Goal: Obtain resource: Download file/media

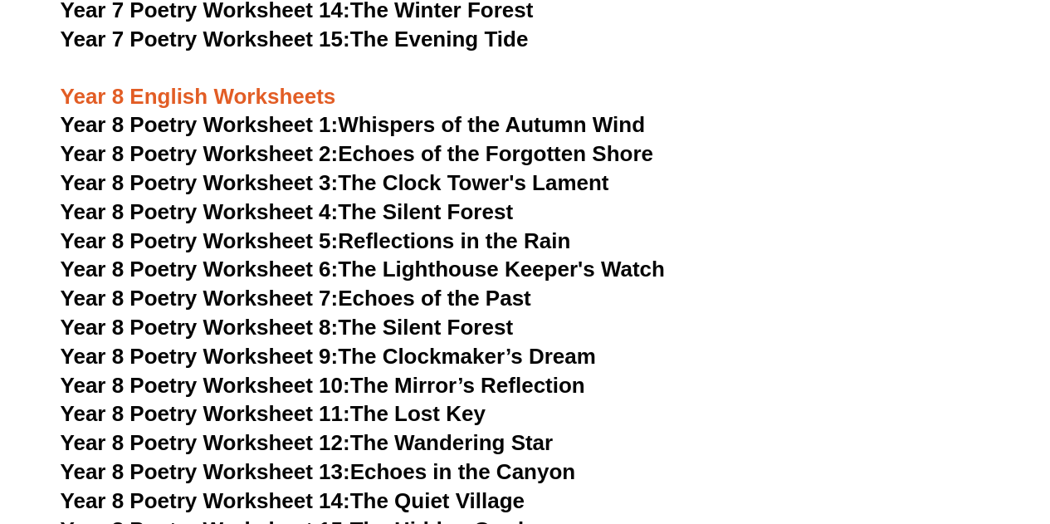
scroll to position [9970, 0]
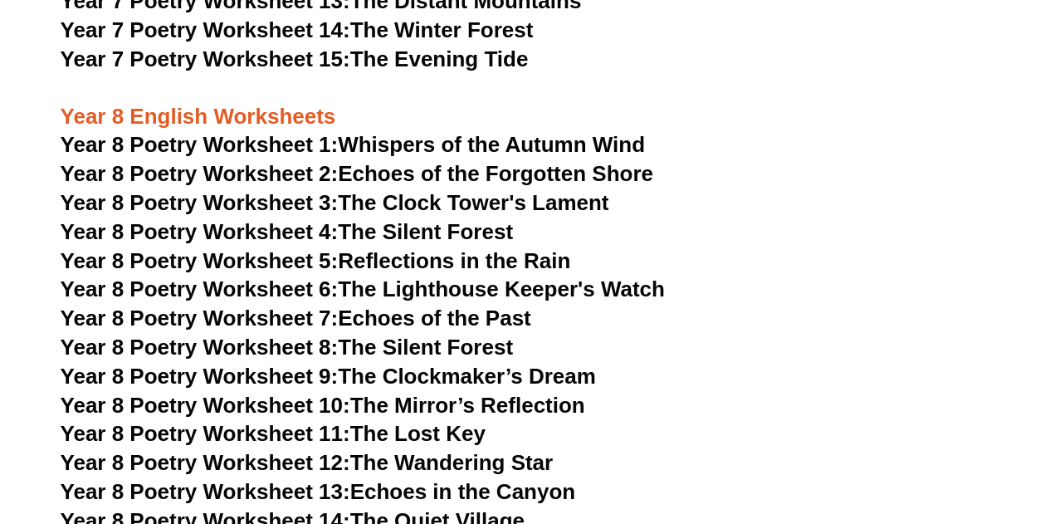
click at [184, 132] on span "Year 8 Poetry Worksheet 1:" at bounding box center [200, 144] width 278 height 25
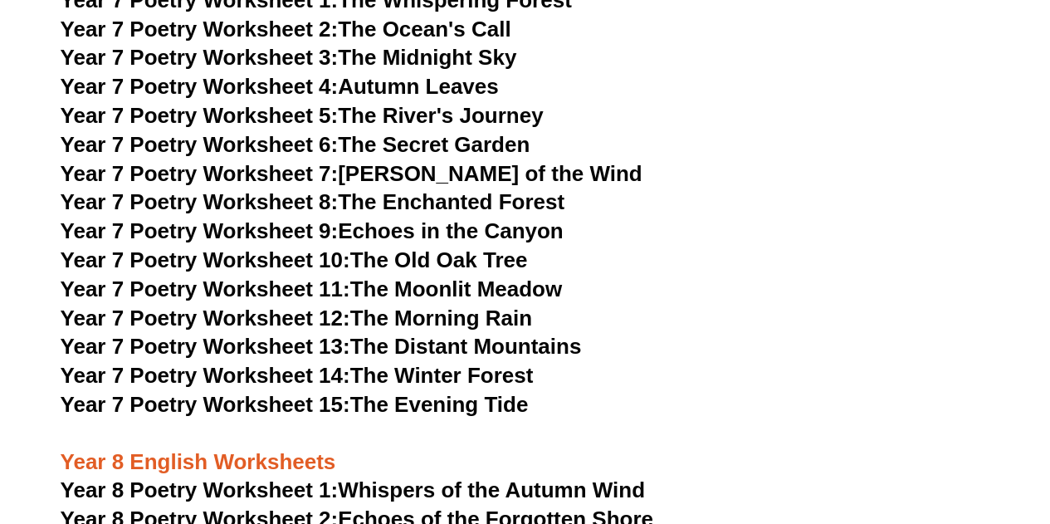
scroll to position [9721, 0]
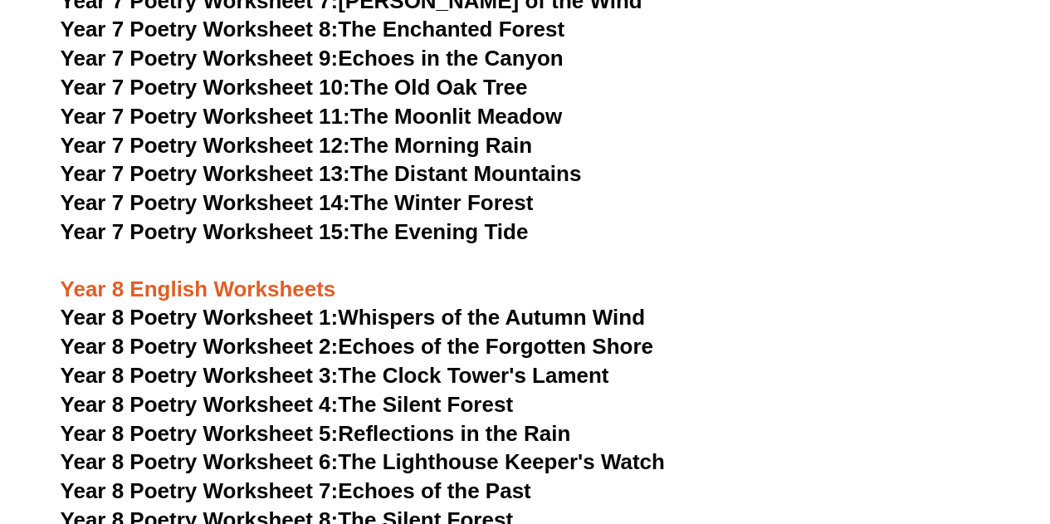
click at [270, 334] on span "Year 8 Poetry Worksheet 2:" at bounding box center [200, 346] width 278 height 25
